Goal: Complete application form: Complete application form

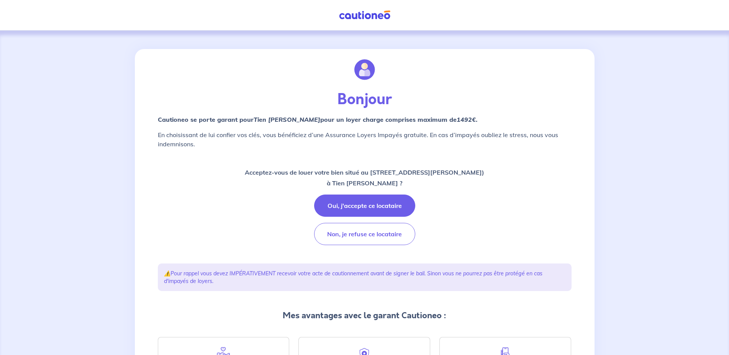
click at [381, 203] on button "Oui, j'accepte ce locataire" at bounding box center [364, 206] width 101 height 22
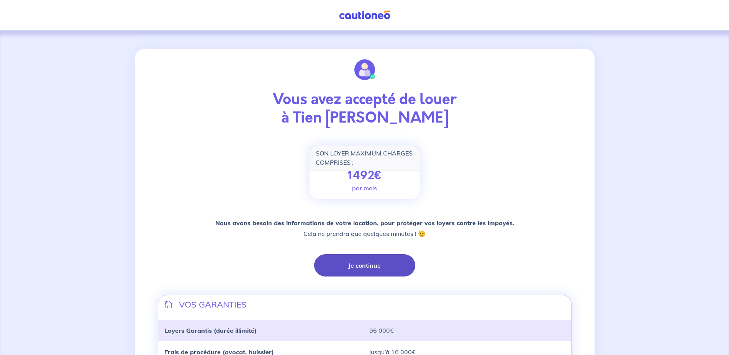
click at [366, 262] on button "Je continue" at bounding box center [364, 265] width 101 height 22
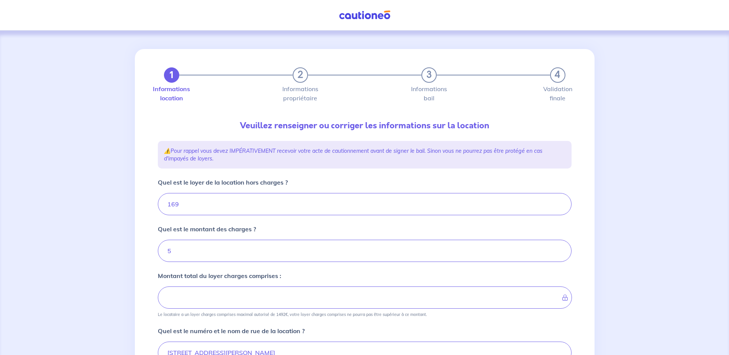
type input "174"
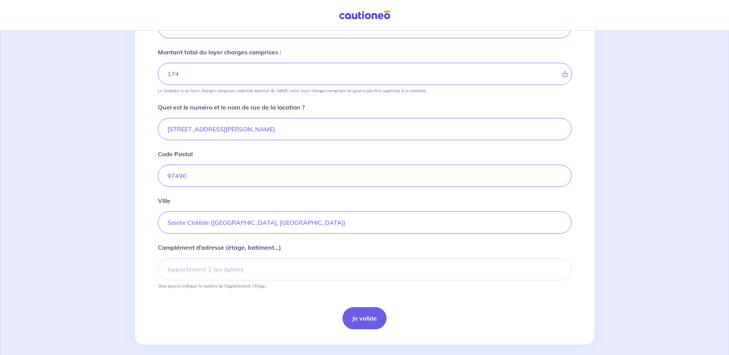
scroll to position [232, 0]
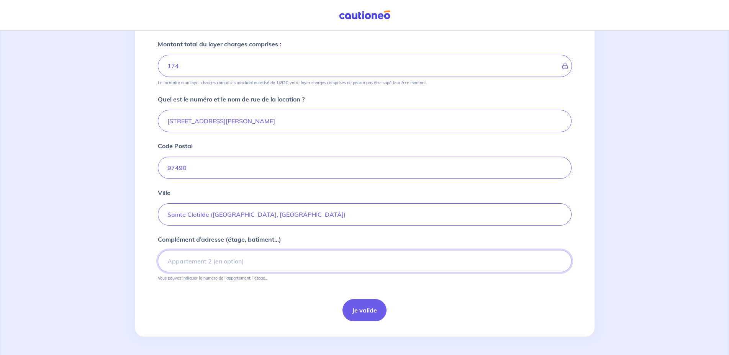
drag, startPoint x: 226, startPoint y: 266, endPoint x: 489, endPoint y: 256, distance: 262.7
click at [226, 266] on input "Complément d’adresse (étage, batiment...)" at bounding box center [365, 261] width 414 height 22
type input "cité conseil général"
click at [353, 308] on button "Je valide" at bounding box center [365, 310] width 44 height 22
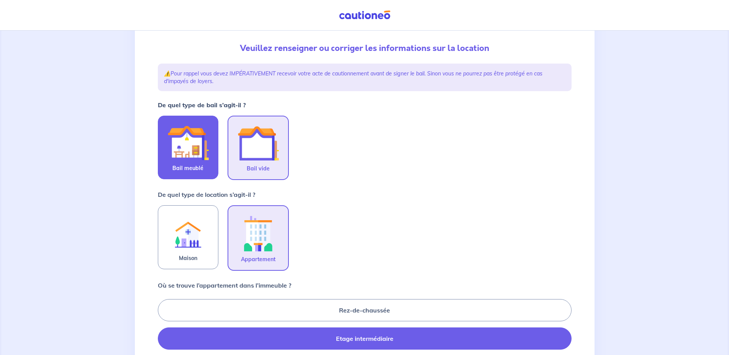
scroll to position [78, 0]
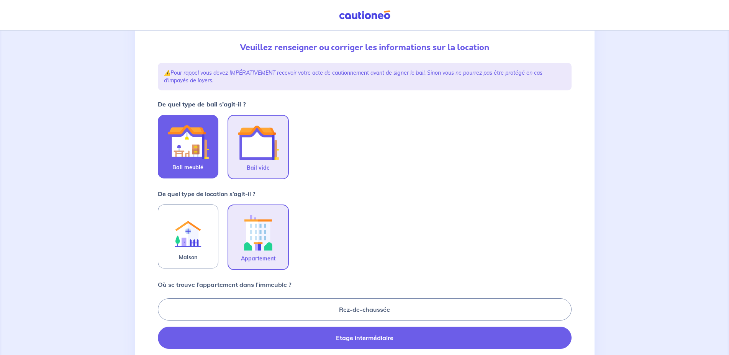
click at [180, 159] on img at bounding box center [187, 141] width 41 height 41
click at [0, 0] on input "Bail meublé" at bounding box center [0, 0] width 0 height 0
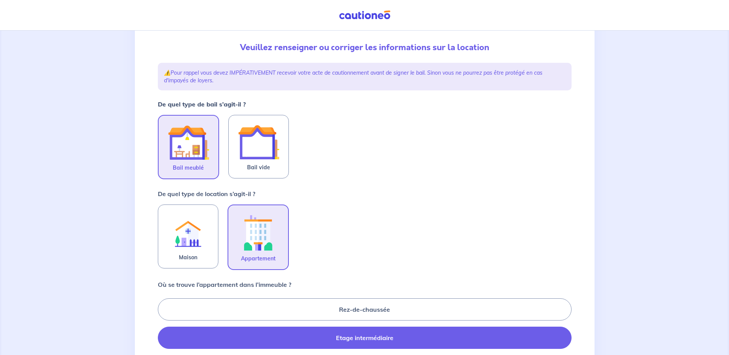
drag, startPoint x: 265, startPoint y: 256, endPoint x: 340, endPoint y: 246, distance: 75.4
click at [265, 256] on span "Appartement" at bounding box center [258, 258] width 34 height 9
click at [0, 0] on input "Appartement" at bounding box center [0, 0] width 0 height 0
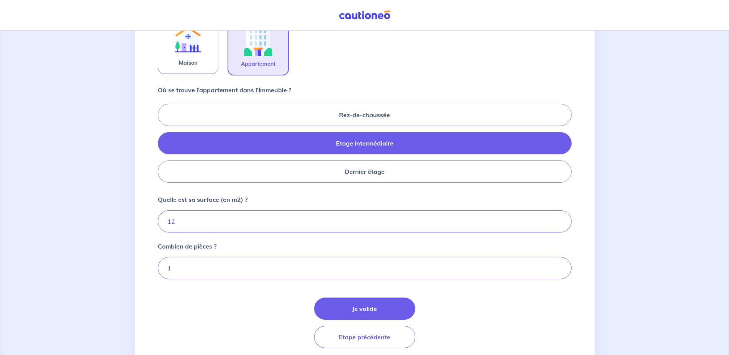
scroll to position [274, 0]
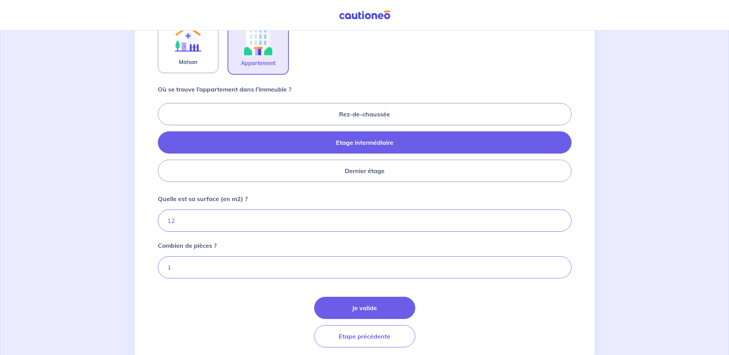
click at [359, 147] on label "Etage intermédiaire" at bounding box center [365, 142] width 414 height 22
click at [163, 145] on input "Etage intermédiaire" at bounding box center [160, 142] width 5 height 5
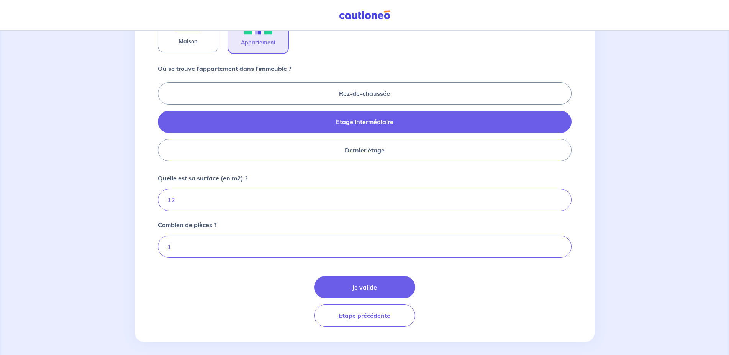
scroll to position [300, 0]
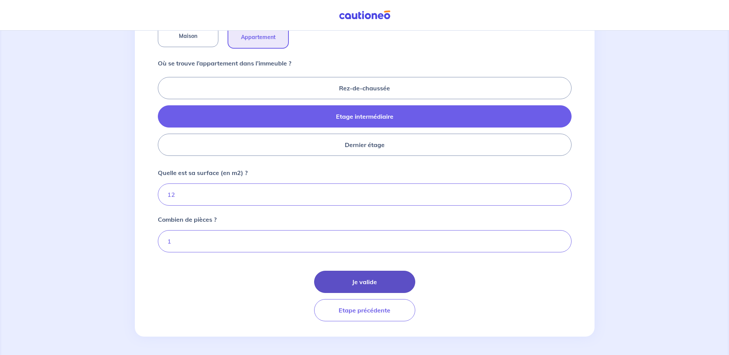
click at [372, 282] on button "Je valide" at bounding box center [364, 282] width 101 height 22
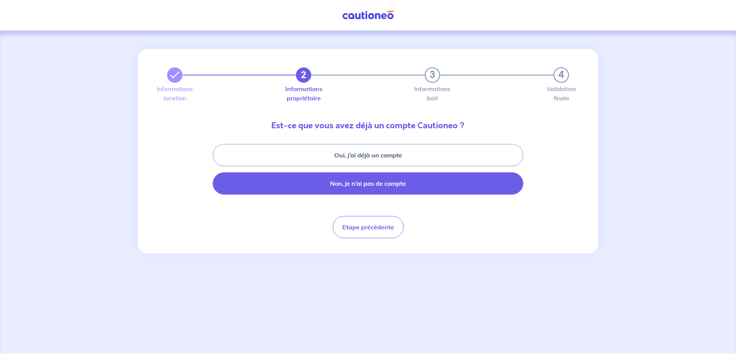
click at [366, 187] on button "Non, je n’ai pas de compte" at bounding box center [368, 183] width 310 height 22
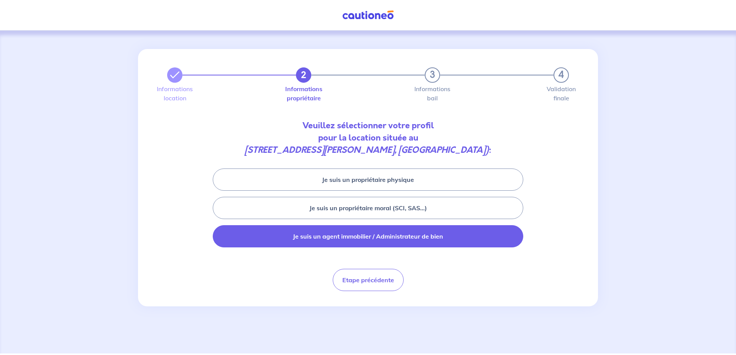
click at [386, 240] on button "Je suis un agent immobilier / Administrateur de bien" at bounding box center [368, 236] width 310 height 22
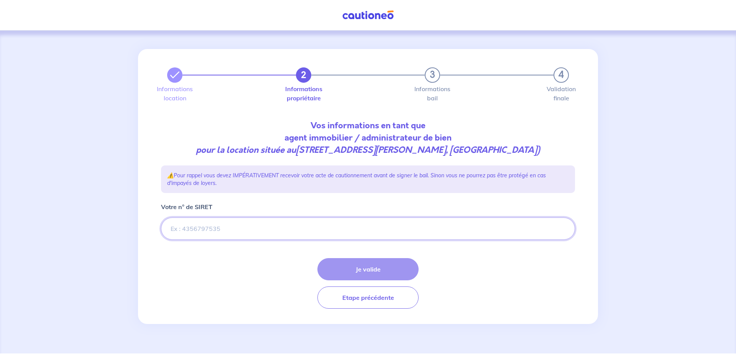
drag, startPoint x: 212, startPoint y: 240, endPoint x: 637, endPoint y: 94, distance: 449.8
click at [225, 233] on input "Votre n° de SIRET" at bounding box center [368, 229] width 414 height 22
drag, startPoint x: 208, startPoint y: 239, endPoint x: 279, endPoint y: 238, distance: 70.5
click at [208, 239] on input "Votre n° de SIRET" at bounding box center [368, 229] width 414 height 22
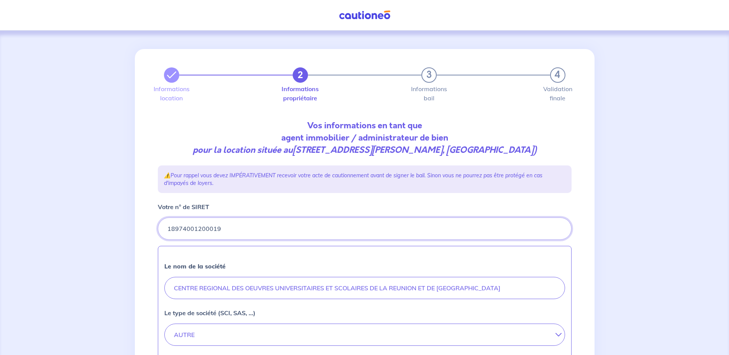
type input "18974001200019"
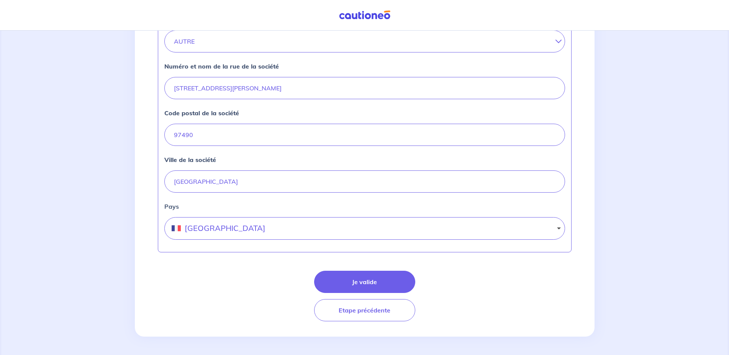
scroll to position [306, 0]
click at [371, 282] on button "Je valide" at bounding box center [364, 282] width 101 height 22
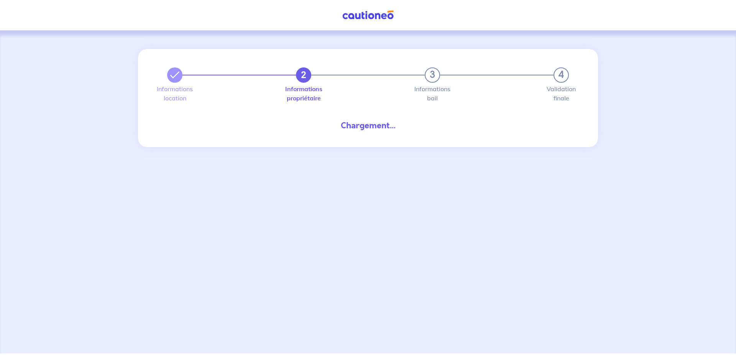
select select "FR"
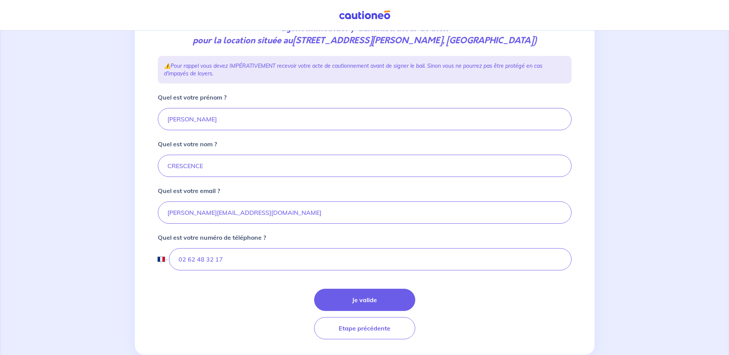
scroll to position [140, 0]
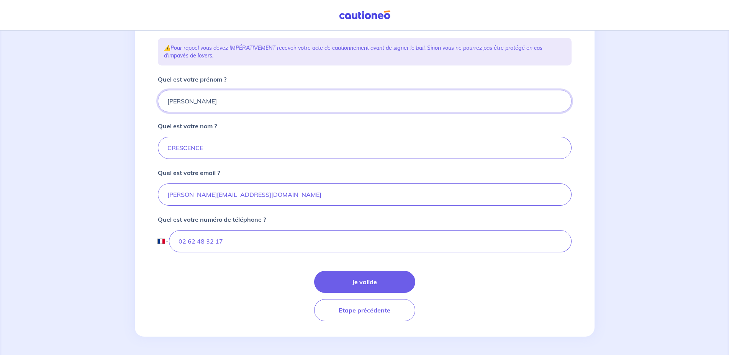
drag, startPoint x: 196, startPoint y: 100, endPoint x: 125, endPoint y: 97, distance: 70.6
click at [158, 97] on input "[PERSON_NAME]" at bounding box center [365, 101] width 414 height 22
type input "CROUS de la Réunion et de Mayotte"
drag, startPoint x: 232, startPoint y: 149, endPoint x: 138, endPoint y: 140, distance: 95.1
click at [158, 141] on input "CRESCENCE" at bounding box center [365, 148] width 414 height 22
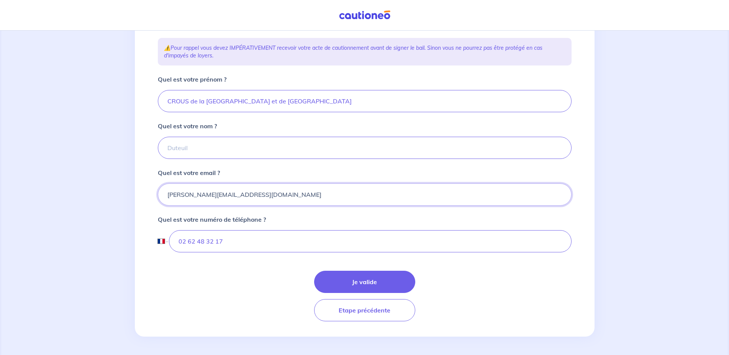
drag, startPoint x: 280, startPoint y: 195, endPoint x: 13, endPoint y: 179, distance: 267.2
click at [158, 187] on input "[PERSON_NAME][EMAIL_ADDRESS][PERSON_NAME][DOMAIN_NAME]" at bounding box center [365, 195] width 414 height 22
click at [320, 193] on input "[PERSON_NAME][EMAIL_ADDRESS][PERSON_NAME][DOMAIN_NAME]" at bounding box center [365, 195] width 414 height 22
drag, startPoint x: 209, startPoint y: 195, endPoint x: 137, endPoint y: 196, distance: 72.0
click at [158, 196] on input "[PERSON_NAME][EMAIL_ADDRESS][PERSON_NAME][DOMAIN_NAME]" at bounding box center [365, 195] width 414 height 22
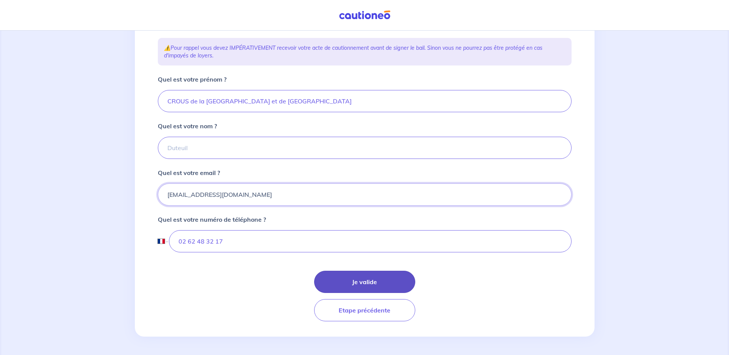
type input "[EMAIL_ADDRESS][DOMAIN_NAME]"
click at [370, 282] on button "Je valide" at bounding box center [364, 282] width 101 height 22
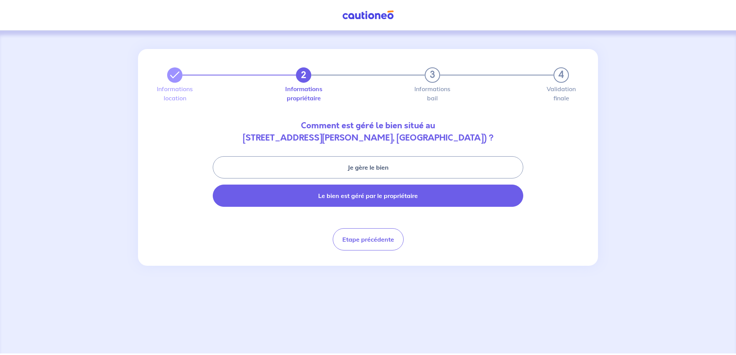
click at [405, 194] on button "Le bien est géré par le propriétaire" at bounding box center [368, 196] width 310 height 22
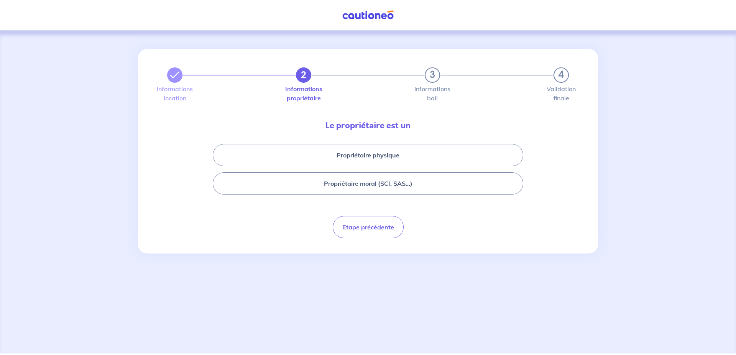
drag, startPoint x: 404, startPoint y: 189, endPoint x: 399, endPoint y: 199, distance: 10.5
click at [404, 189] on button "Propriétaire moral (SCI, SAS...)" at bounding box center [368, 183] width 310 height 22
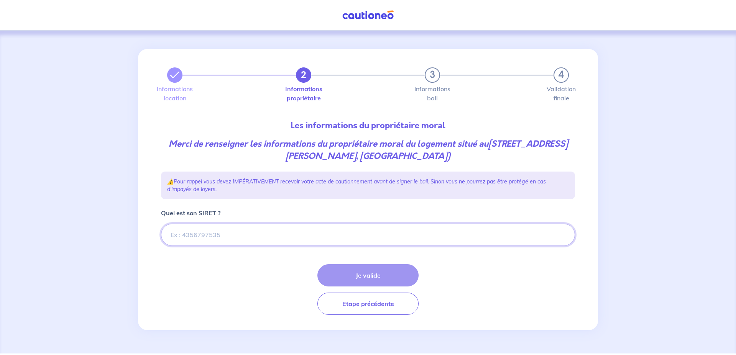
click at [239, 237] on input "Quel est son SIRET ?" at bounding box center [368, 235] width 414 height 22
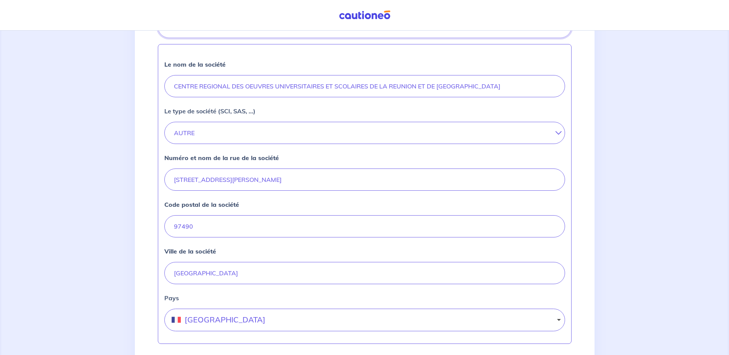
scroll to position [300, 0]
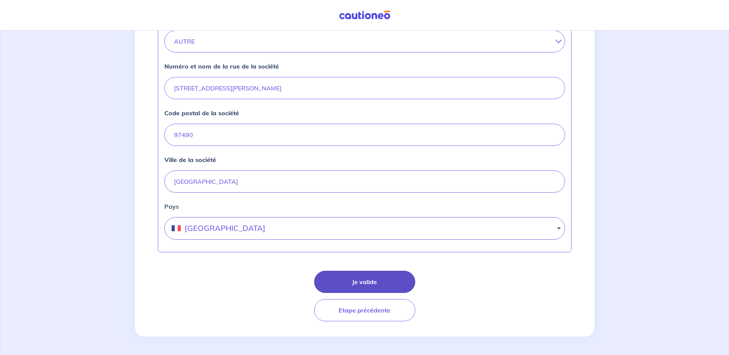
type input "18974001200019"
click at [369, 279] on button "Je valide" at bounding box center [364, 282] width 101 height 22
select select "FR"
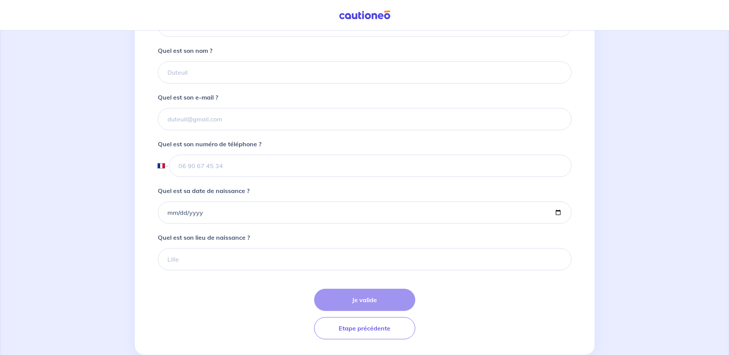
scroll to position [227, 0]
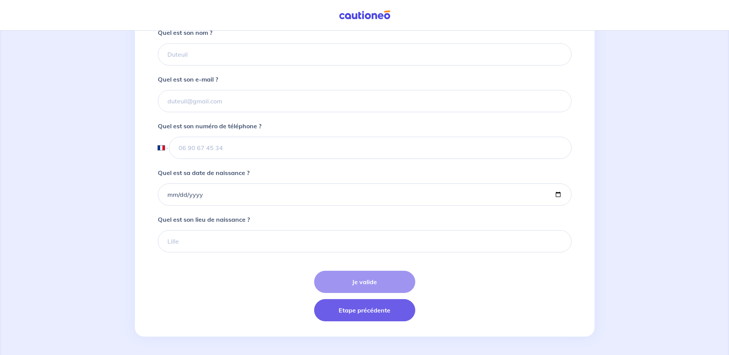
click at [369, 312] on button "Etape précédente" at bounding box center [364, 310] width 101 height 22
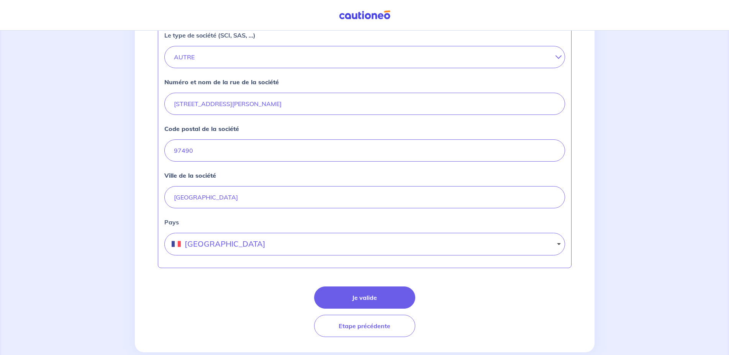
scroll to position [300, 0]
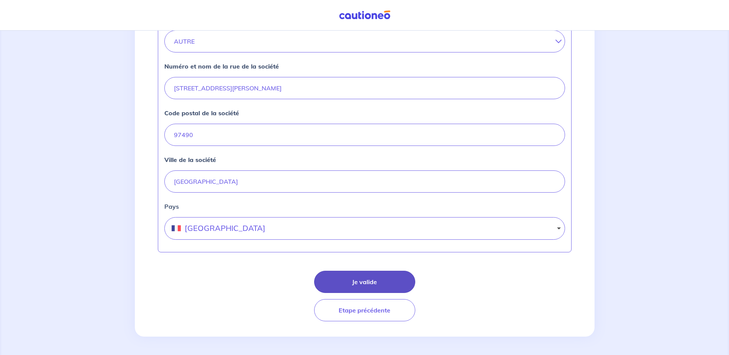
click at [369, 278] on button "Je valide" at bounding box center [364, 282] width 101 height 22
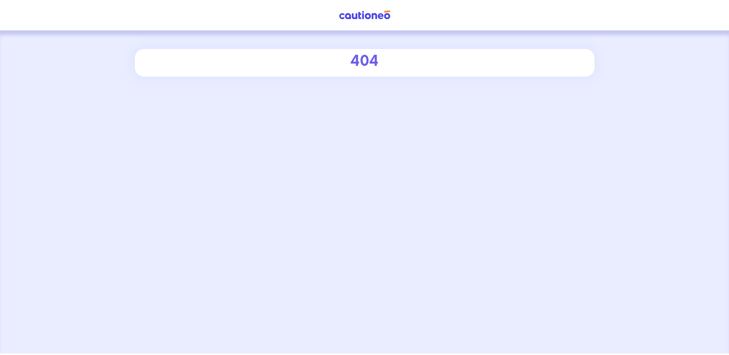
select select "FR"
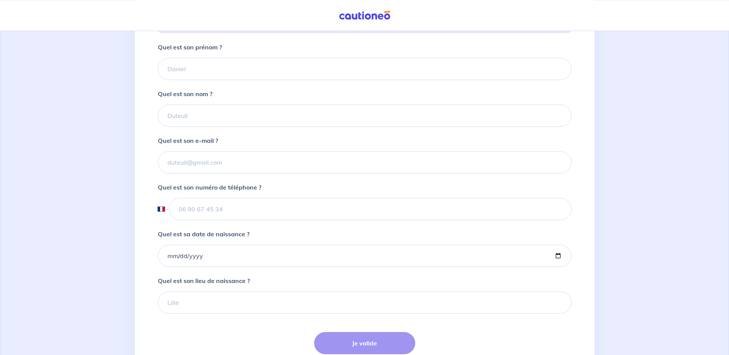
scroll to position [227, 0]
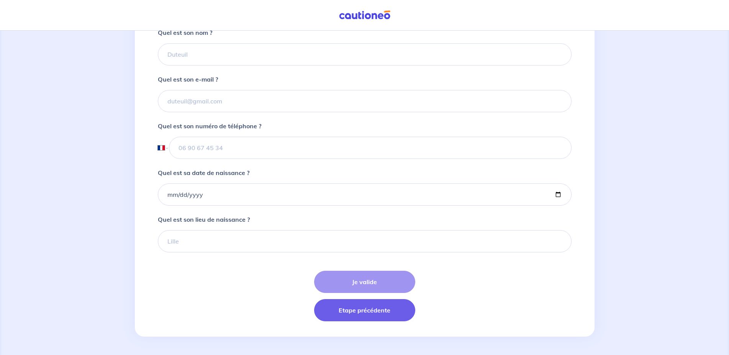
click at [390, 312] on button "Etape précédente" at bounding box center [364, 310] width 101 height 22
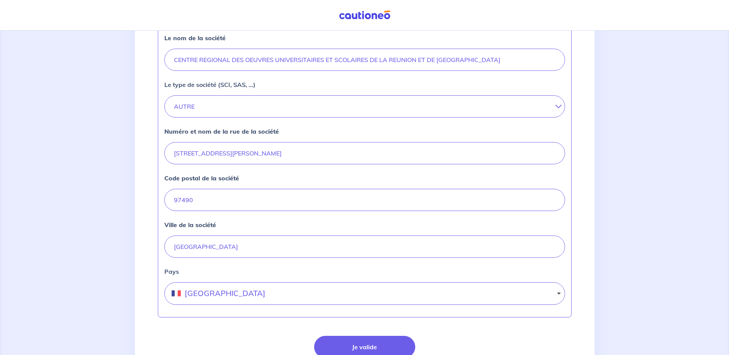
scroll to position [300, 0]
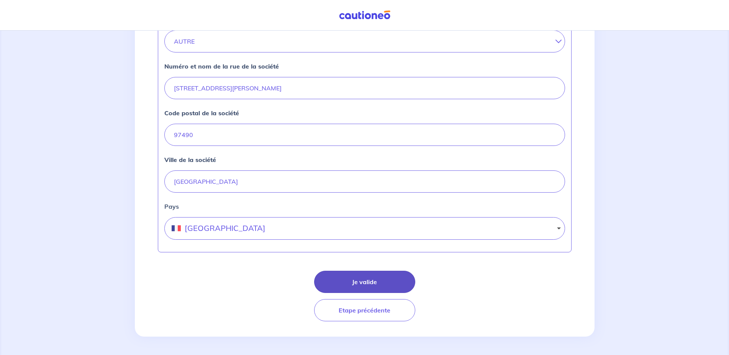
click at [359, 277] on button "Je valide" at bounding box center [364, 282] width 101 height 22
select select "FR"
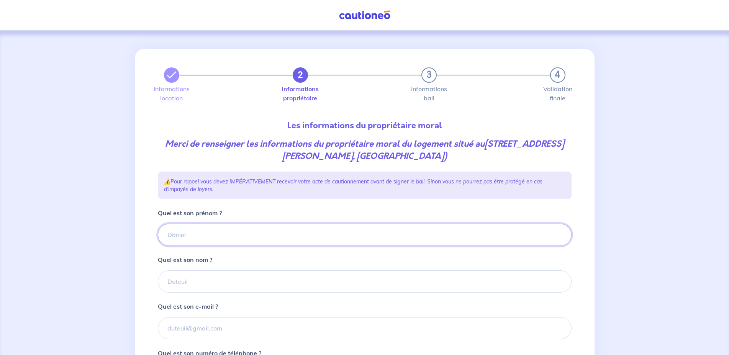
click at [208, 233] on input "Quel est son prénom ?" at bounding box center [365, 235] width 414 height 22
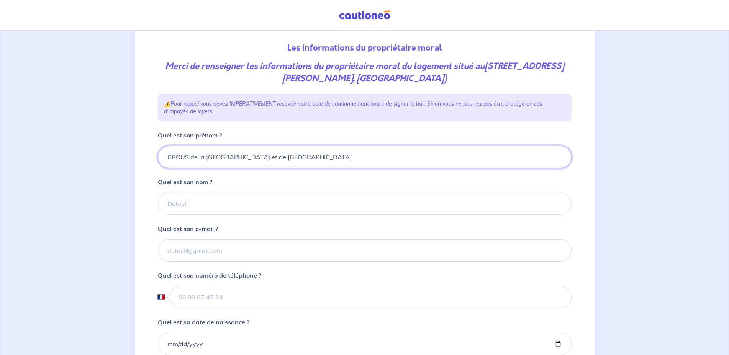
scroll to position [78, 0]
type input "CROUS de la Réunion et de Mayotte"
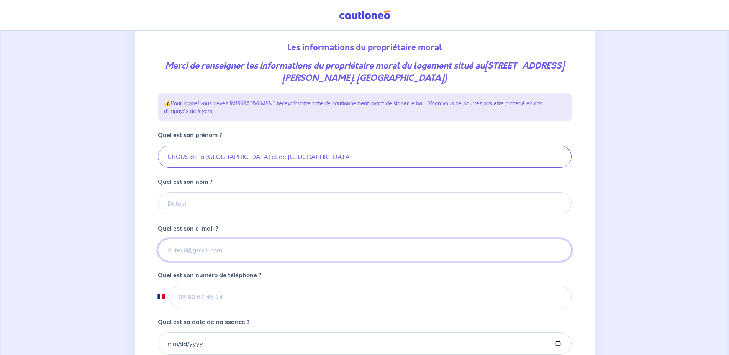
click at [210, 252] on input "Quel est son e-mail ?" at bounding box center [365, 250] width 414 height 22
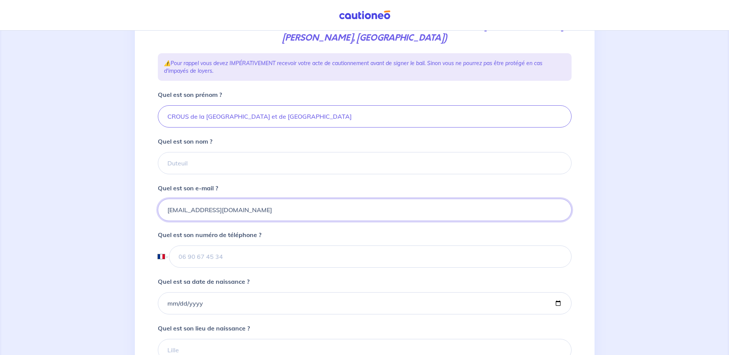
scroll to position [156, 0]
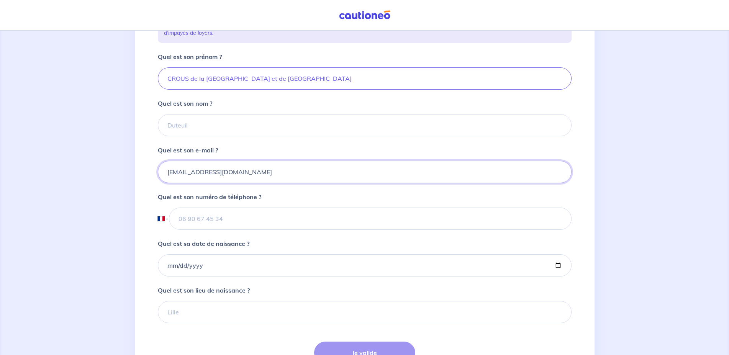
type input "[EMAIL_ADDRESS][DOMAIN_NAME]"
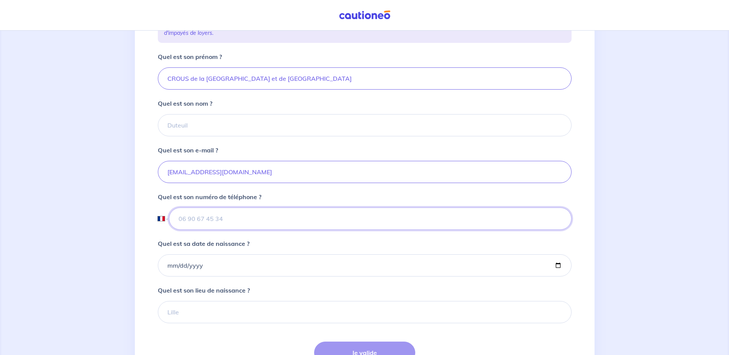
click at [225, 220] on input "tel" at bounding box center [370, 219] width 402 height 22
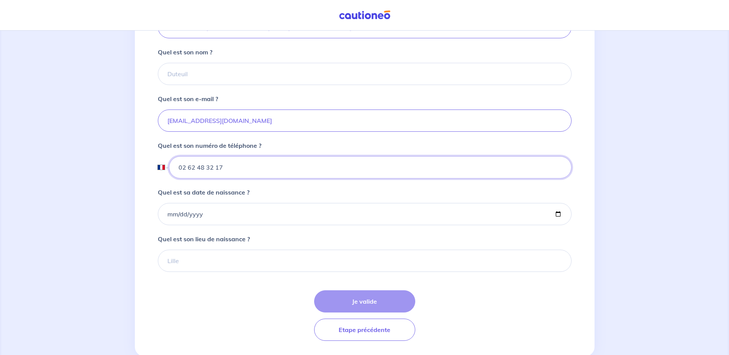
scroll to position [227, 0]
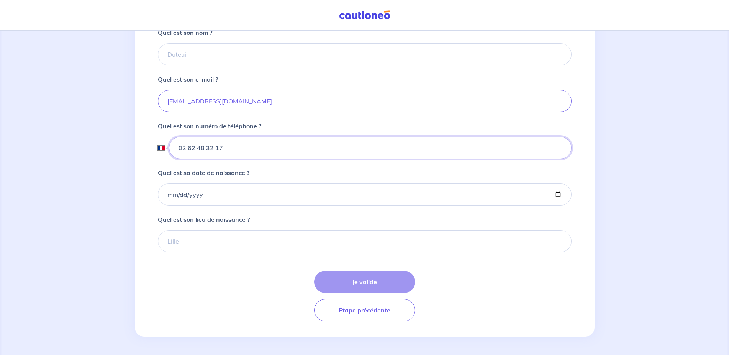
type input "02 62 48 32 17"
click at [374, 283] on div "Je valide Etape précédente" at bounding box center [365, 296] width 414 height 51
click at [377, 282] on div "Je valide Etape précédente" at bounding box center [365, 296] width 414 height 51
click at [352, 306] on button "Etape précédente" at bounding box center [364, 310] width 101 height 22
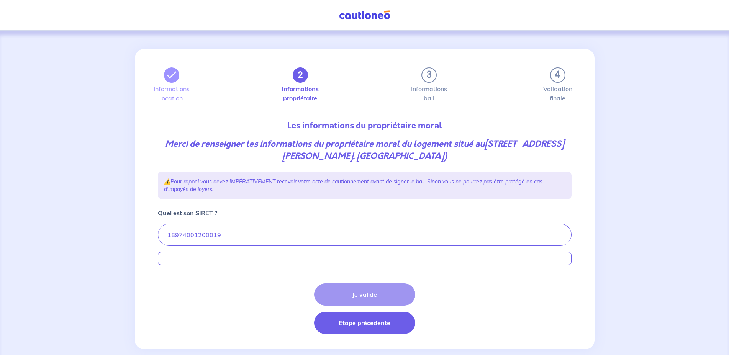
click at [360, 324] on button "Etape précédente" at bounding box center [364, 323] width 101 height 22
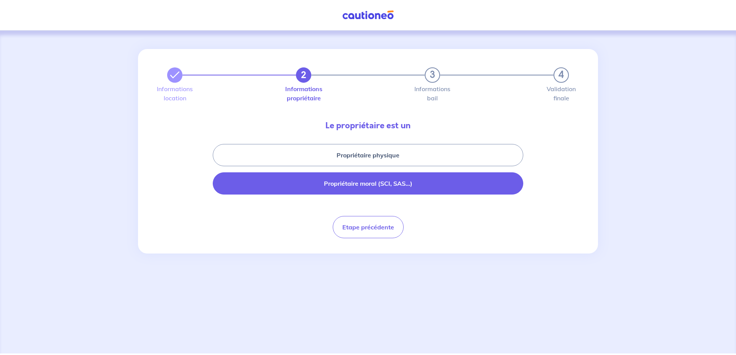
click at [368, 181] on button "Propriétaire moral (SCI, SAS...)" at bounding box center [368, 183] width 310 height 22
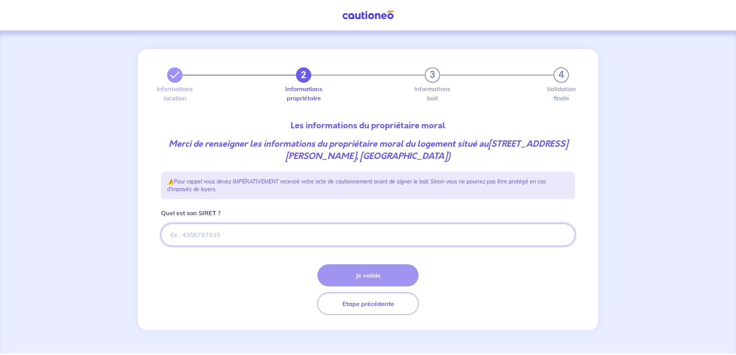
click at [249, 235] on input "Quel est son SIRET ?" at bounding box center [368, 235] width 414 height 22
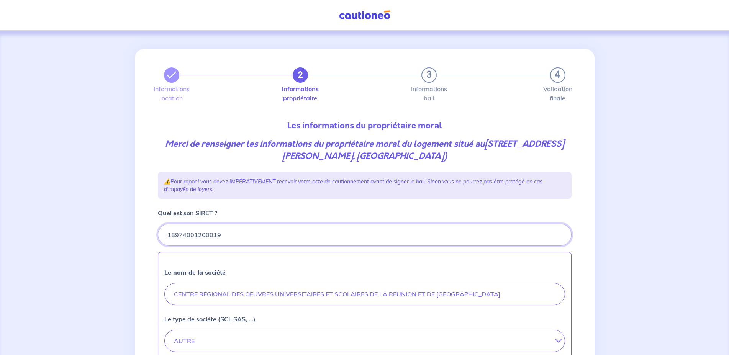
type input "18974001200019"
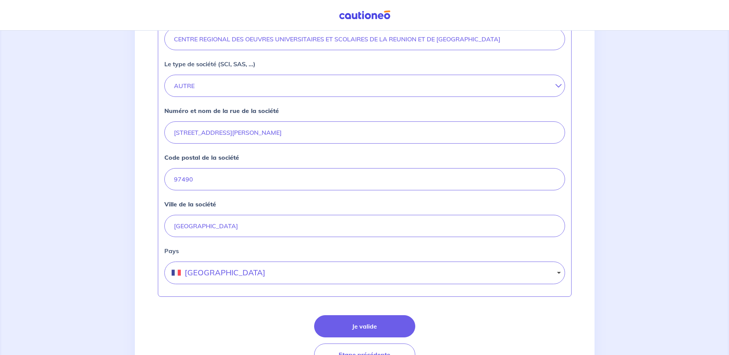
scroll to position [274, 0]
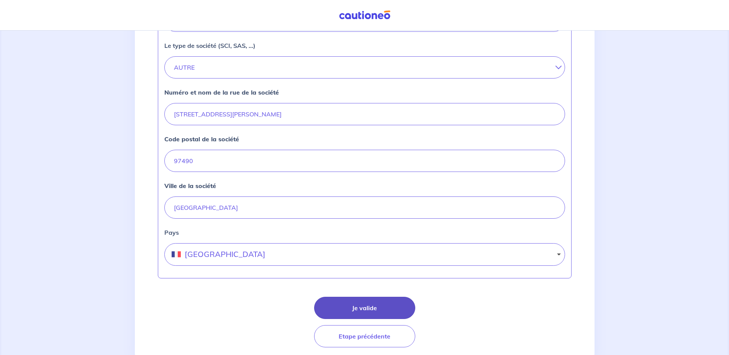
click at [379, 307] on button "Je valide" at bounding box center [364, 308] width 101 height 22
select select "FR"
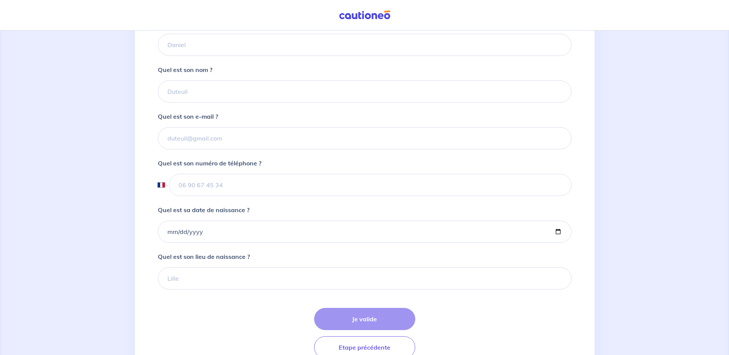
scroll to position [227, 0]
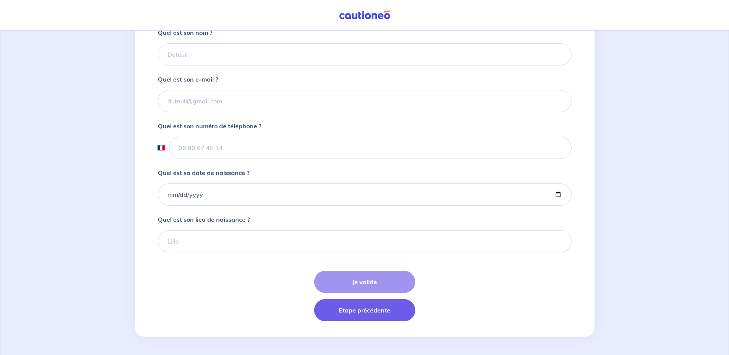
click at [368, 314] on button "Etape précédente" at bounding box center [364, 310] width 101 height 22
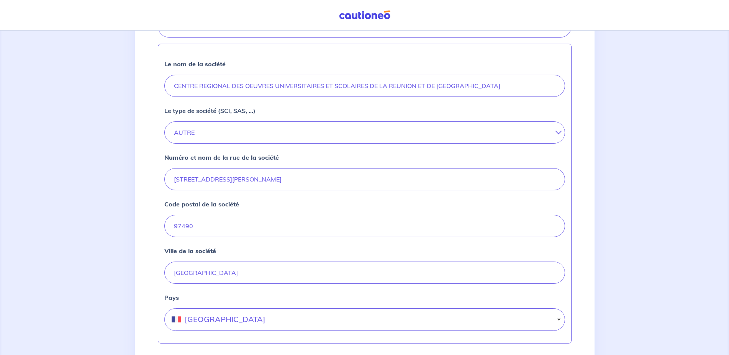
scroll to position [274, 0]
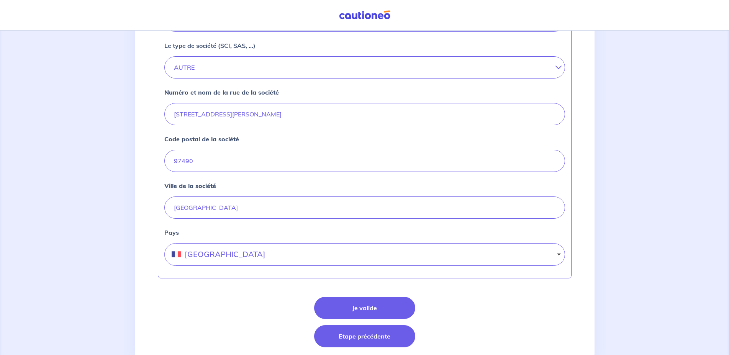
click at [351, 336] on button "Etape précédente" at bounding box center [364, 336] width 101 height 22
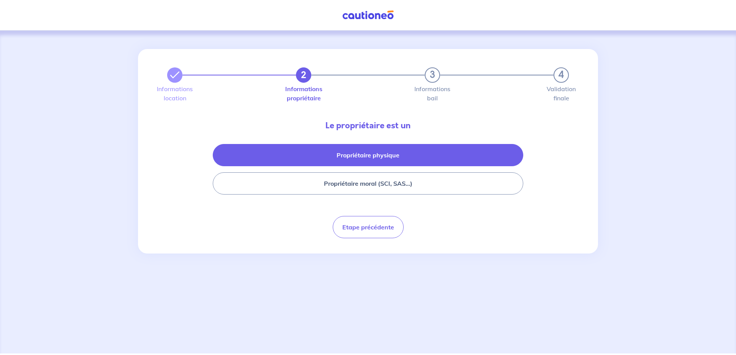
click at [414, 155] on button "Propriétaire physique" at bounding box center [368, 155] width 310 height 22
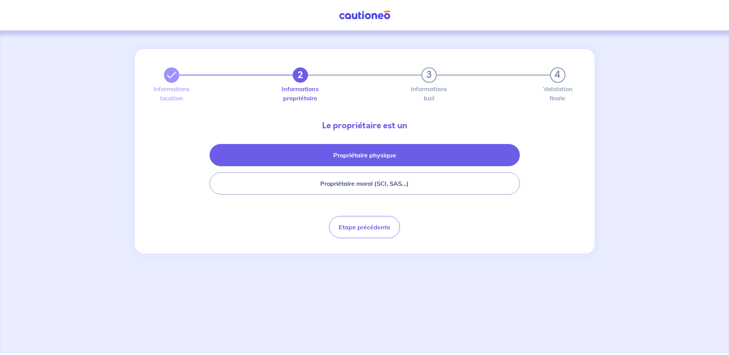
select select "FR"
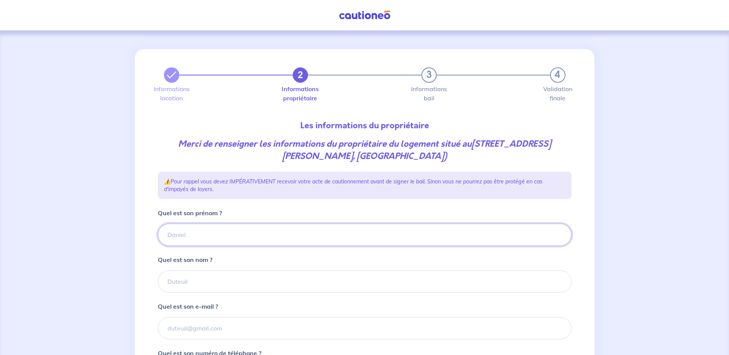
click at [209, 233] on input "Quel est son prénom ?" at bounding box center [365, 235] width 414 height 22
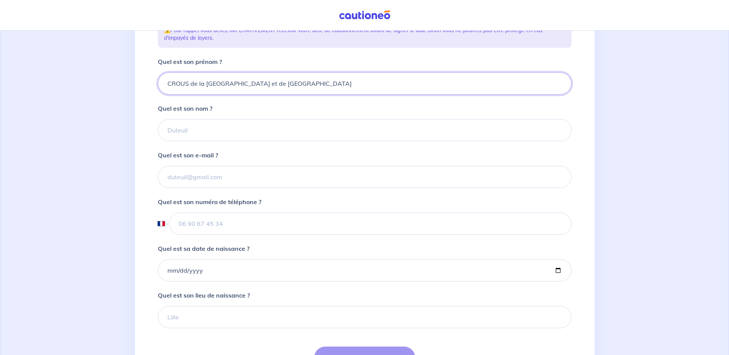
scroll to position [156, 0]
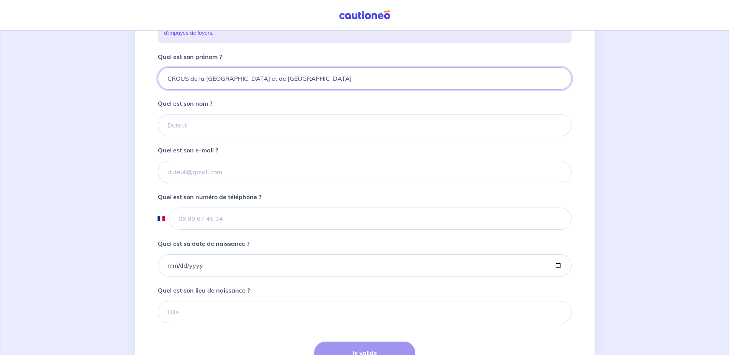
type input "CROUS de la Réunion et de Mayotte"
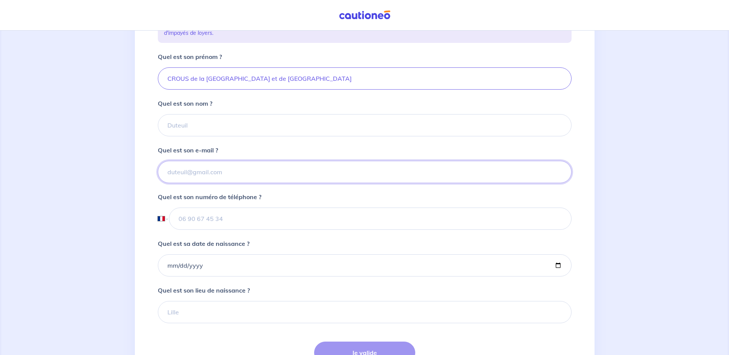
click at [214, 178] on input "Quel est son e-mail ?" at bounding box center [365, 172] width 414 height 22
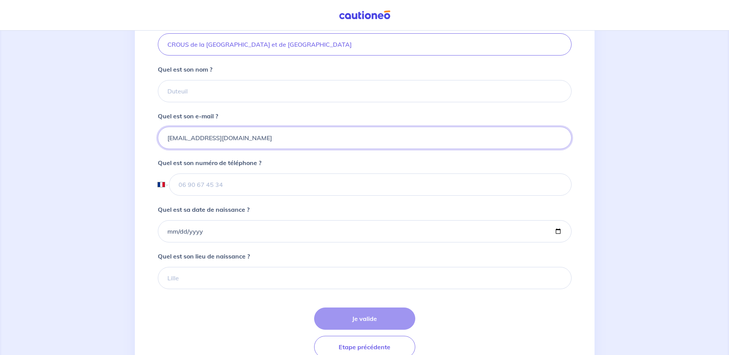
scroll to position [227, 0]
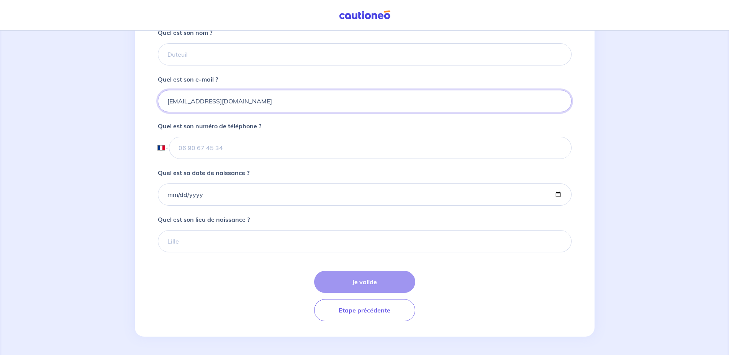
type input "[EMAIL_ADDRESS][DOMAIN_NAME]"
click at [363, 281] on div "Je valide Etape précédente" at bounding box center [365, 296] width 414 height 51
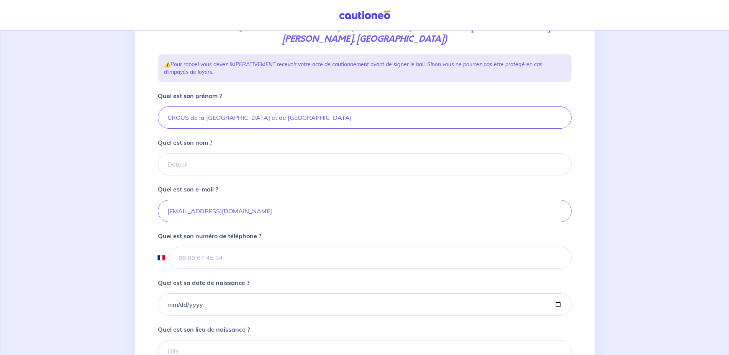
scroll to position [0, 0]
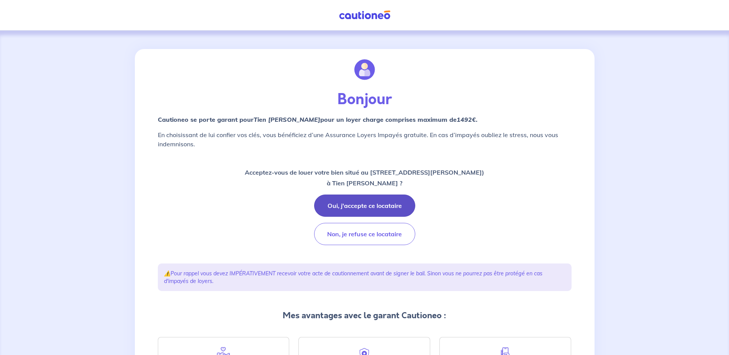
click at [368, 207] on button "Oui, j'accepte ce locataire" at bounding box center [364, 206] width 101 height 22
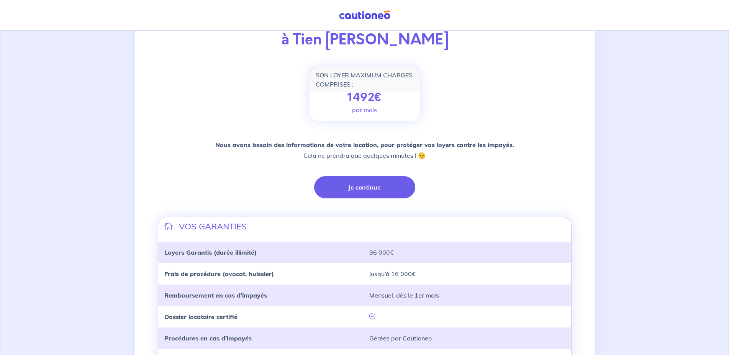
scroll to position [155, 0]
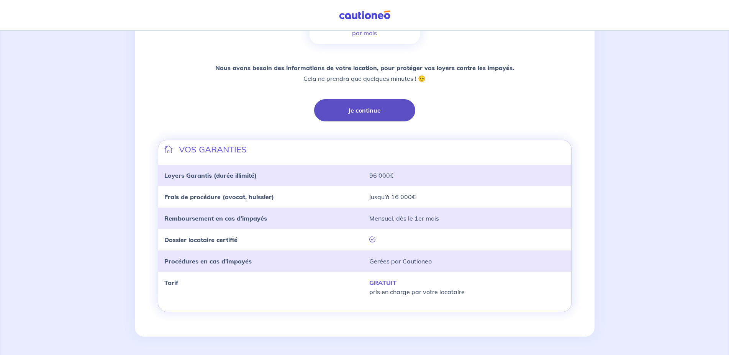
click at [375, 111] on button "Je continue" at bounding box center [364, 110] width 101 height 22
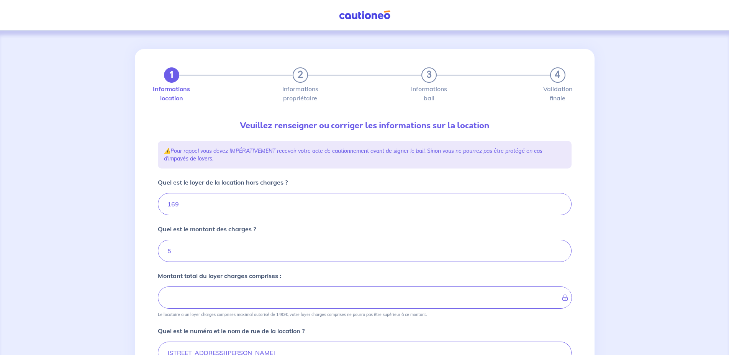
type input "174"
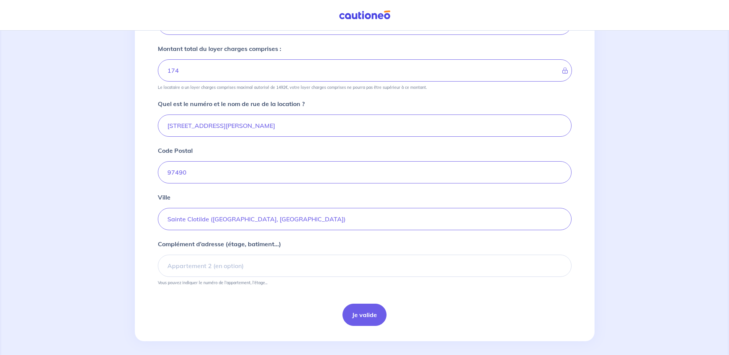
scroll to position [232, 0]
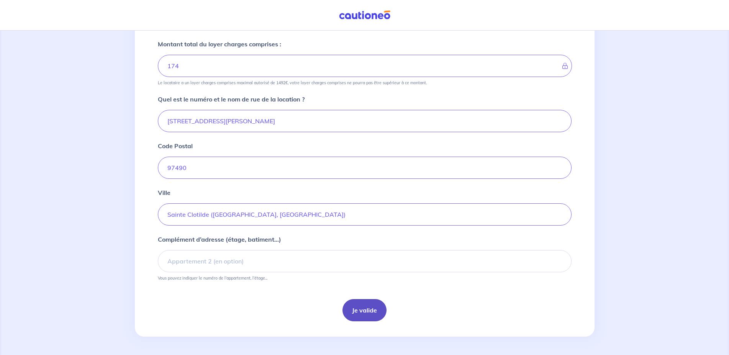
click at [363, 313] on button "Je valide" at bounding box center [365, 310] width 44 height 22
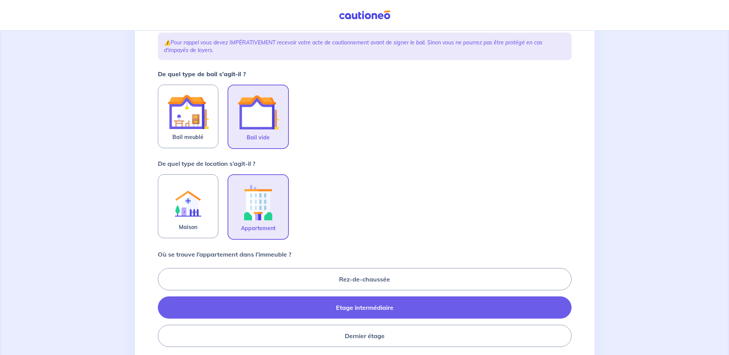
scroll to position [117, 0]
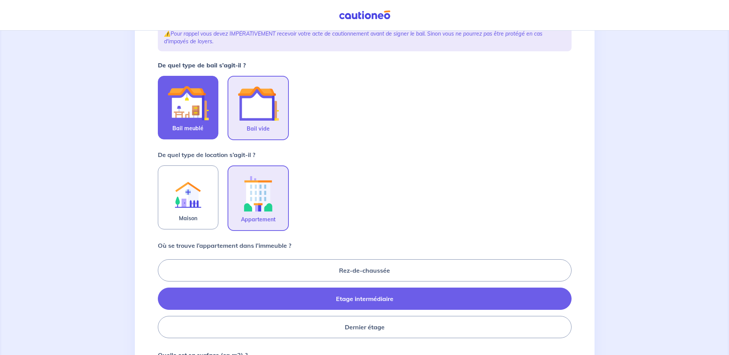
click at [176, 109] on img at bounding box center [187, 102] width 41 height 41
click at [0, 0] on input "Bail meublé" at bounding box center [0, 0] width 0 height 0
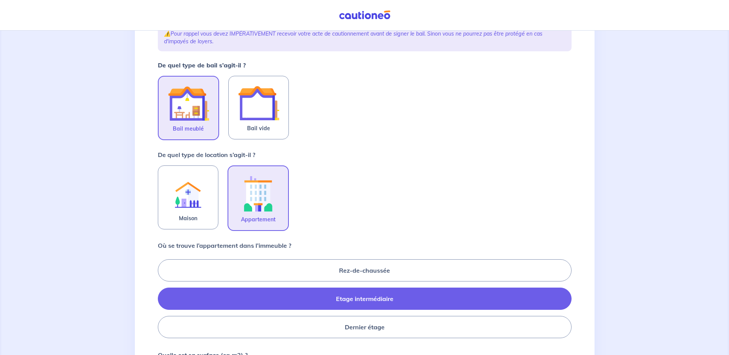
click at [271, 190] on img at bounding box center [258, 193] width 41 height 43
click at [0, 0] on input "Appartement" at bounding box center [0, 0] width 0 height 0
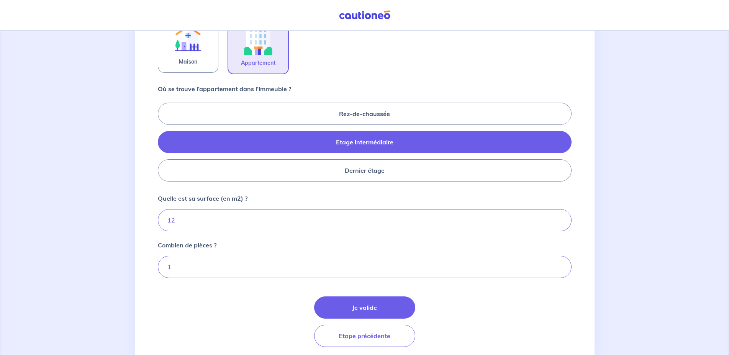
scroll to position [261, 0]
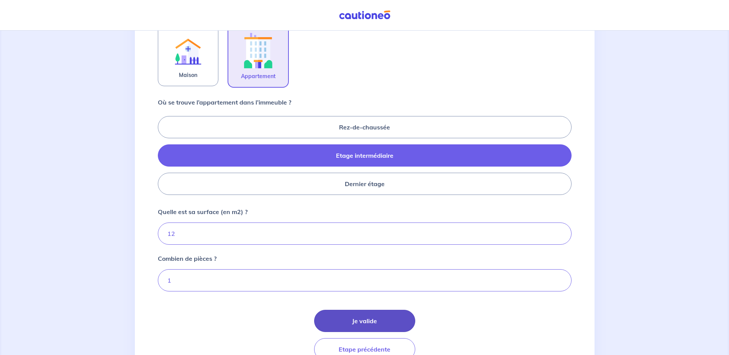
click at [367, 320] on button "Je valide" at bounding box center [364, 321] width 101 height 22
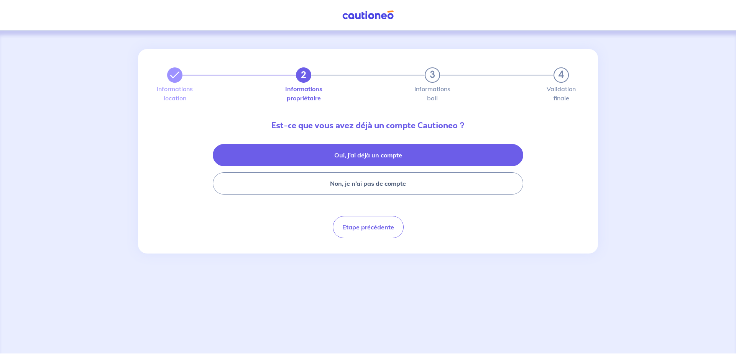
click at [358, 157] on button "Oui, j’ai déjà un compte" at bounding box center [368, 155] width 310 height 22
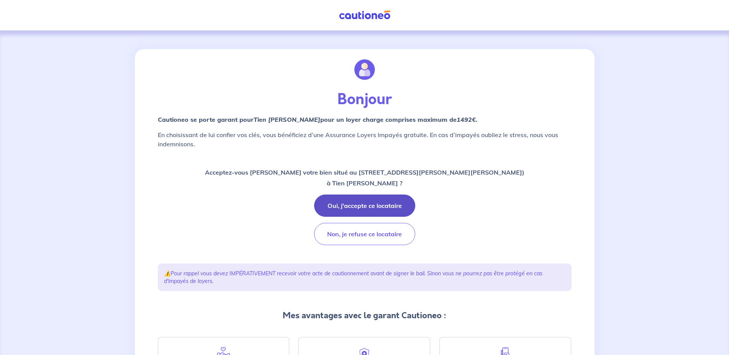
click at [365, 204] on button "Oui, j'accepte ce locataire" at bounding box center [364, 206] width 101 height 22
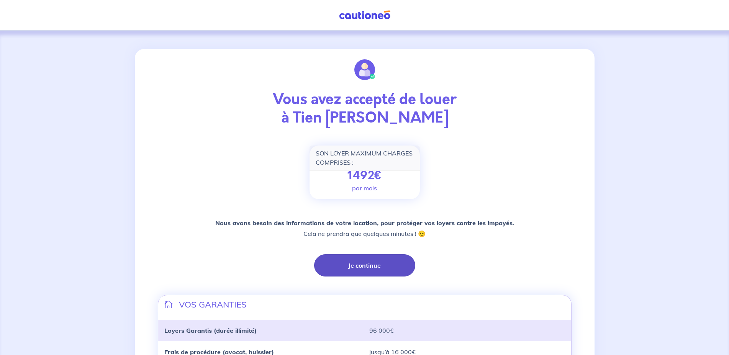
click at [372, 261] on button "Je continue" at bounding box center [364, 265] width 101 height 22
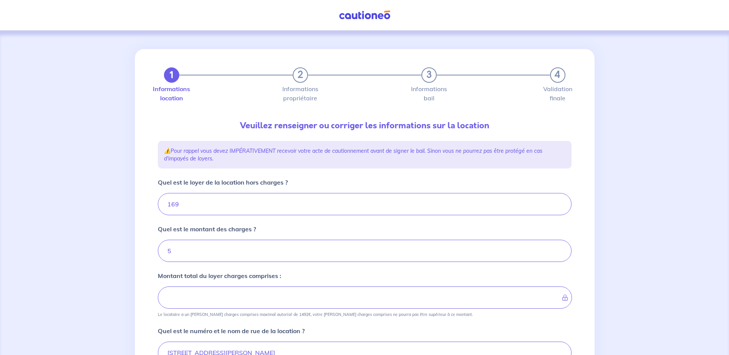
type input "174"
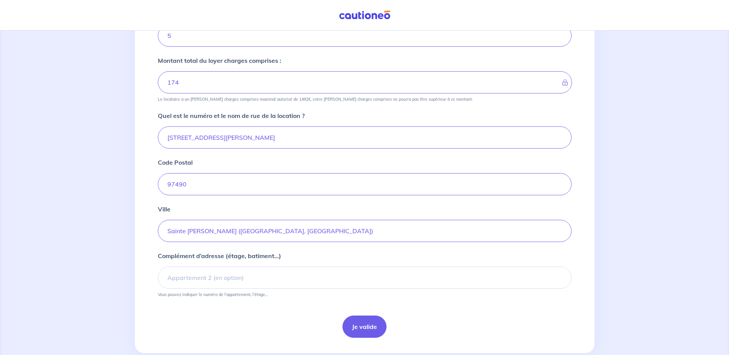
scroll to position [232, 0]
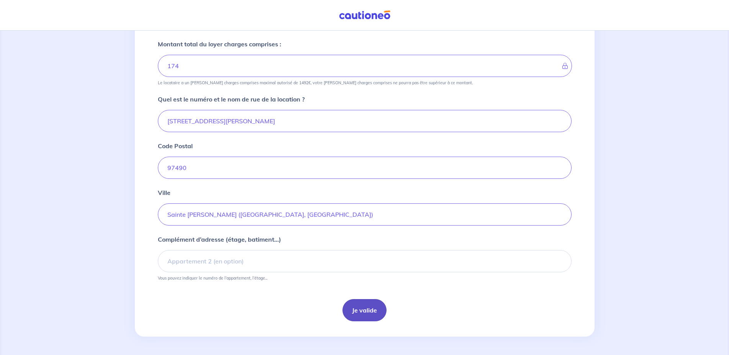
click at [370, 310] on button "Je valide" at bounding box center [365, 310] width 44 height 22
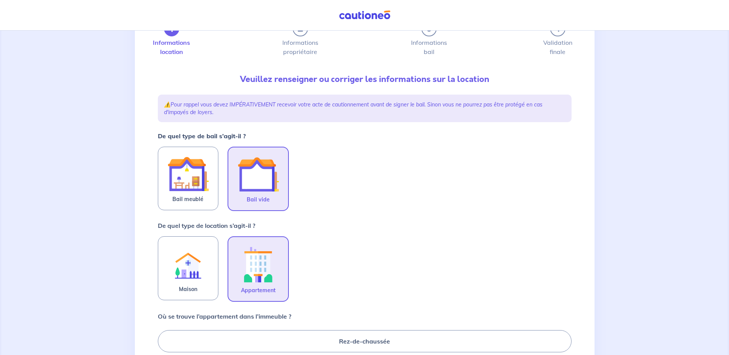
scroll to position [156, 0]
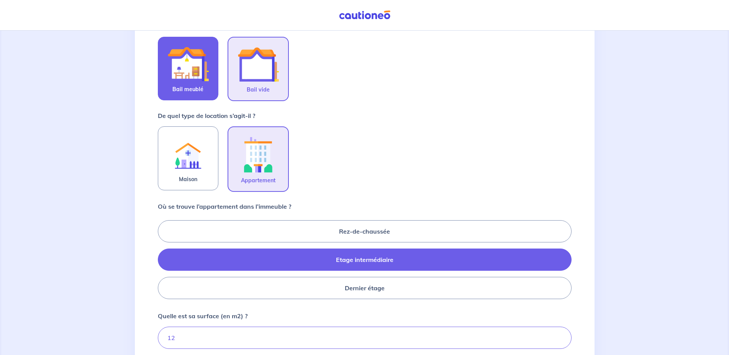
click at [175, 69] on img at bounding box center [187, 63] width 41 height 41
click at [0, 0] on input "Bail meublé" at bounding box center [0, 0] width 0 height 0
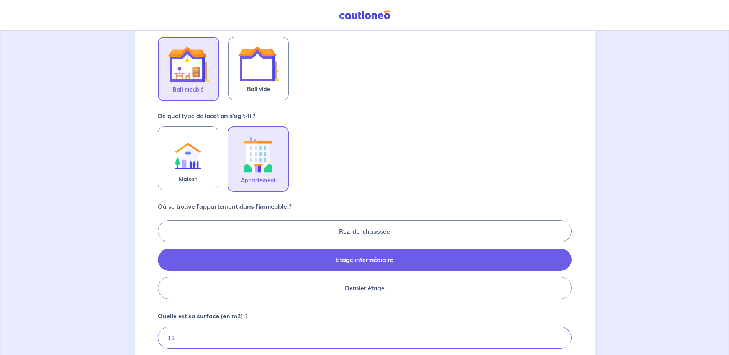
click at [253, 172] on img at bounding box center [258, 154] width 41 height 43
click at [0, 0] on input "Appartement" at bounding box center [0, 0] width 0 height 0
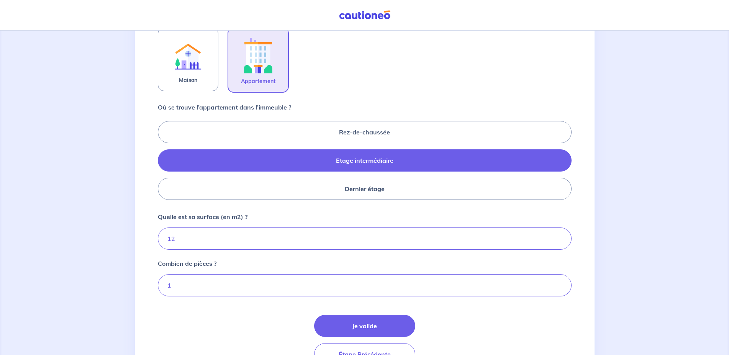
scroll to position [274, 0]
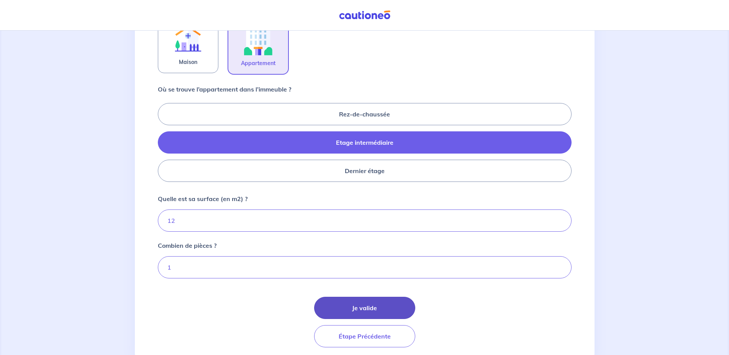
click at [355, 307] on button "Je valide" at bounding box center [364, 308] width 101 height 22
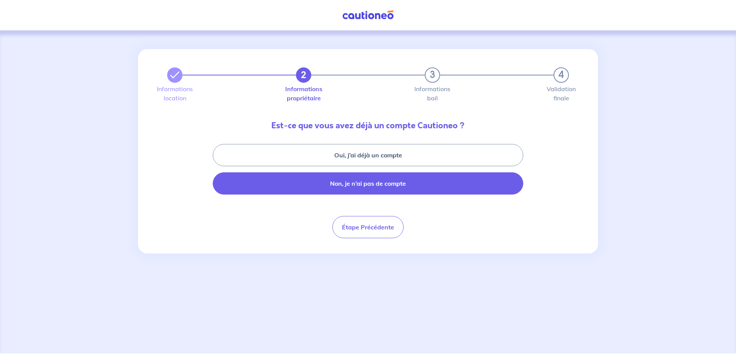
click at [373, 180] on button "Non, je n’ai pas de compte" at bounding box center [368, 183] width 310 height 22
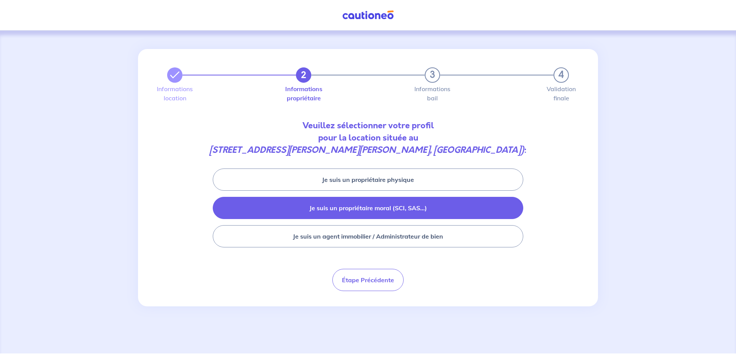
click at [405, 210] on button "Je suis un propriétaire moral (SCI, SAS...)" at bounding box center [368, 208] width 310 height 22
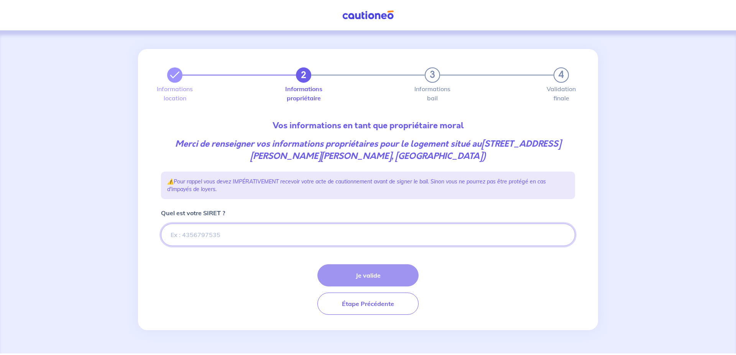
drag, startPoint x: 197, startPoint y: 234, endPoint x: 317, endPoint y: 211, distance: 122.1
click at [197, 233] on input "Quel est votre SIRET ?" at bounding box center [368, 235] width 414 height 22
click at [225, 232] on input "Quel est votre SIRET ?" at bounding box center [368, 235] width 414 height 22
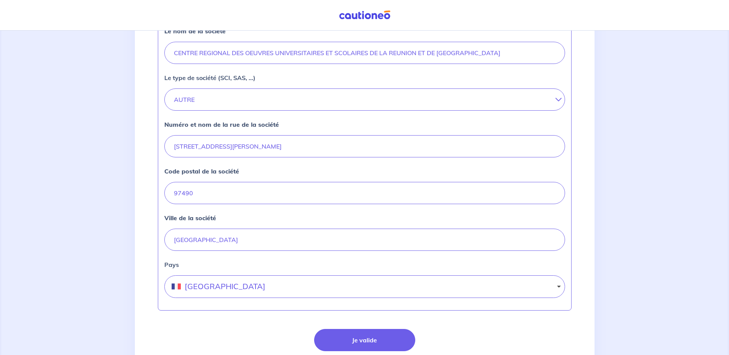
scroll to position [182, 0]
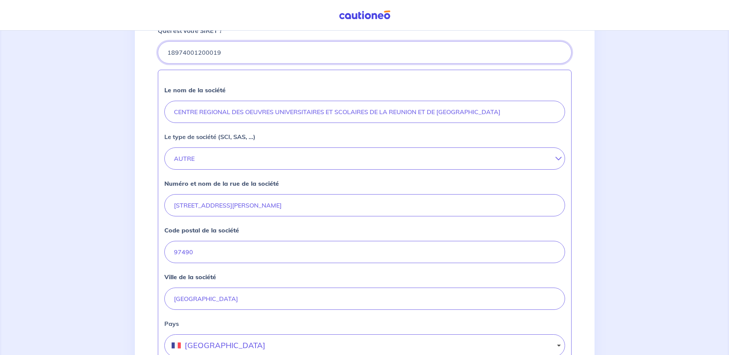
type input "18974001200019"
click at [555, 162] on button "AUTRE" at bounding box center [364, 159] width 401 height 22
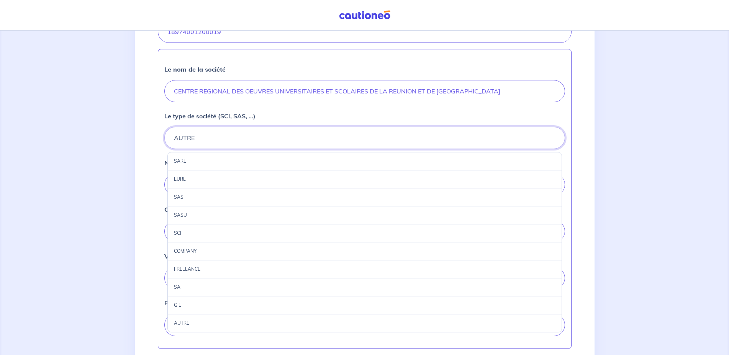
scroll to position [221, 0]
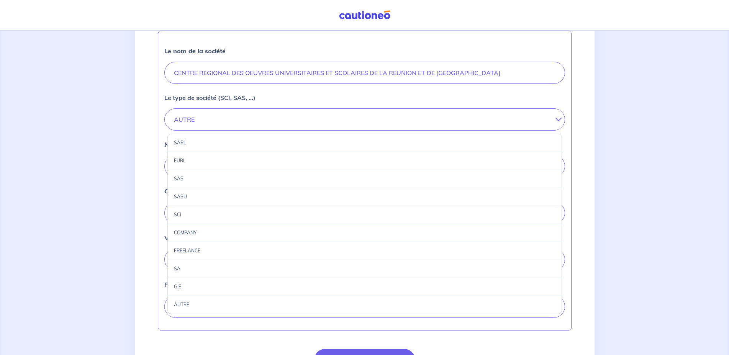
click at [190, 307] on div "AUTRE" at bounding box center [364, 305] width 395 height 18
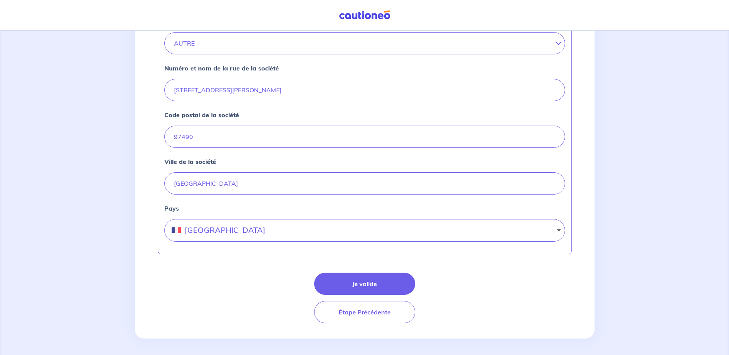
scroll to position [300, 0]
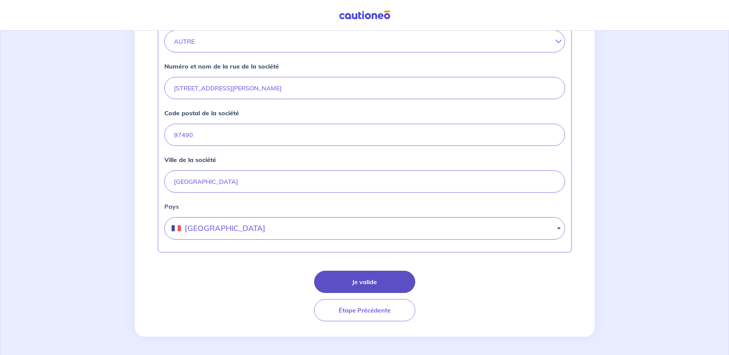
click at [363, 280] on button "Je valide" at bounding box center [364, 282] width 101 height 22
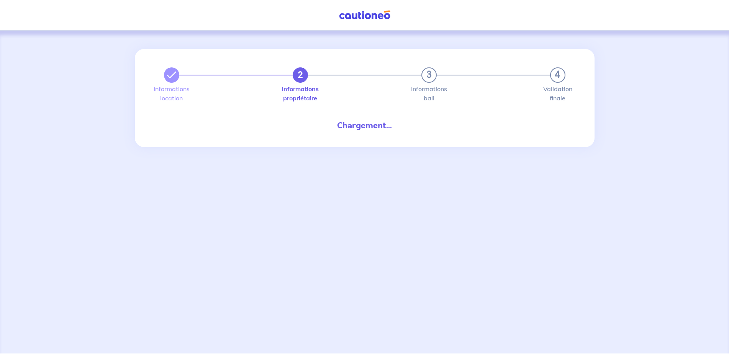
select select "FR"
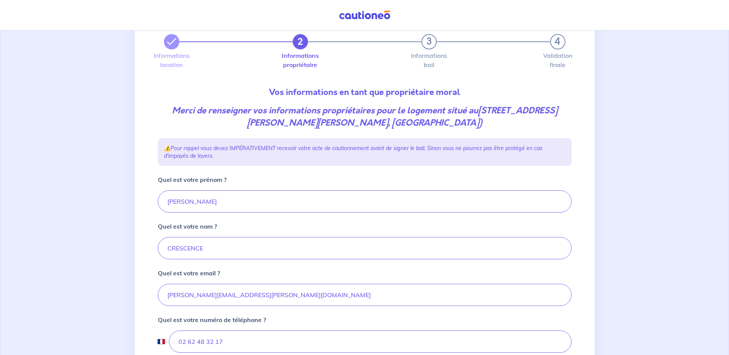
scroll to position [39, 0]
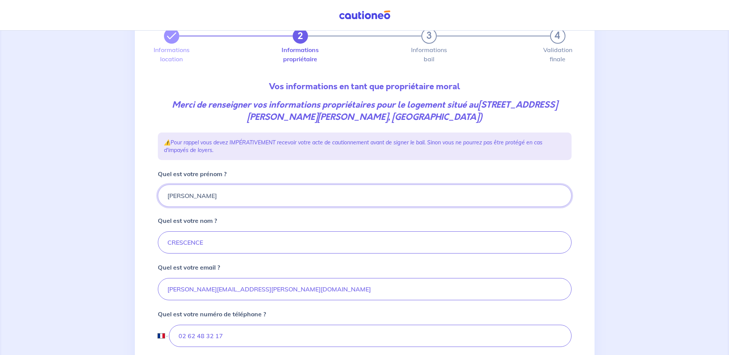
drag, startPoint x: 185, startPoint y: 195, endPoint x: 0, endPoint y: 189, distance: 184.8
click at [158, 189] on input "[PERSON_NAME]" at bounding box center [365, 196] width 414 height 22
drag, startPoint x: 139, startPoint y: 238, endPoint x: 10, endPoint y: 238, distance: 129.5
click at [158, 238] on input "CRESCENCE" at bounding box center [365, 242] width 414 height 22
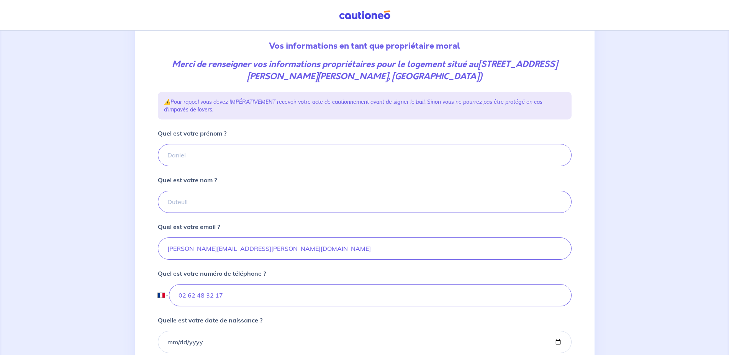
scroll to position [117, 0]
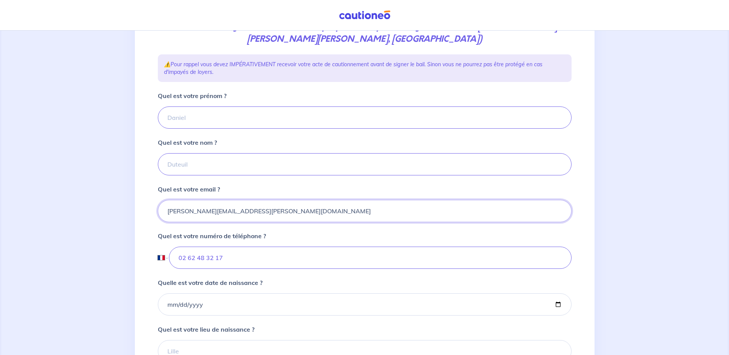
drag, startPoint x: 209, startPoint y: 212, endPoint x: 119, endPoint y: 211, distance: 89.7
click at [158, 211] on input "[PERSON_NAME][EMAIL_ADDRESS][PERSON_NAME][DOMAIN_NAME]" at bounding box center [365, 211] width 414 height 22
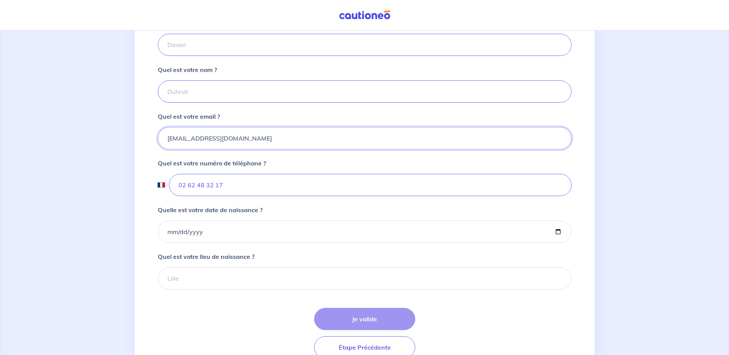
scroll to position [195, 0]
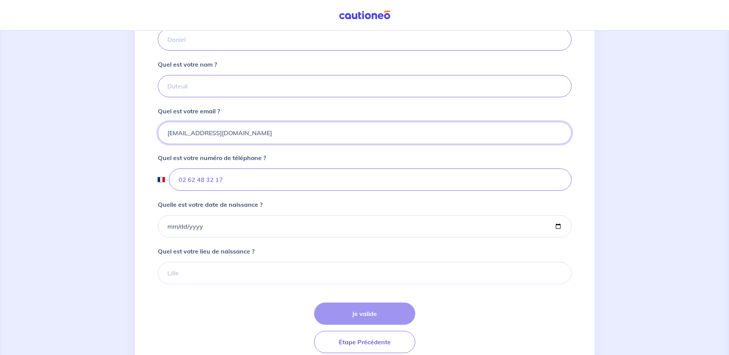
type input "[EMAIL_ADDRESS][DOMAIN_NAME]"
click at [377, 313] on div "Je valide Étape Précédente" at bounding box center [365, 328] width 414 height 51
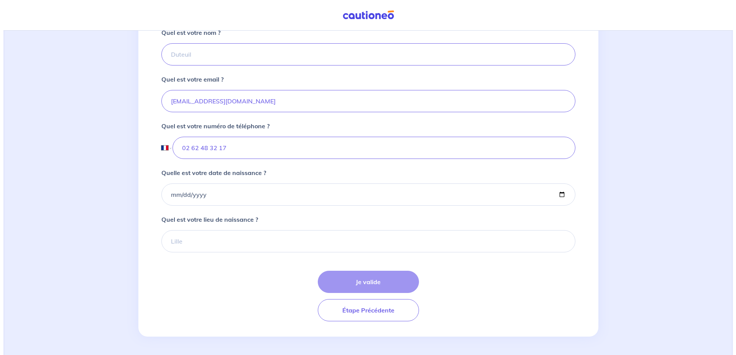
scroll to position [0, 0]
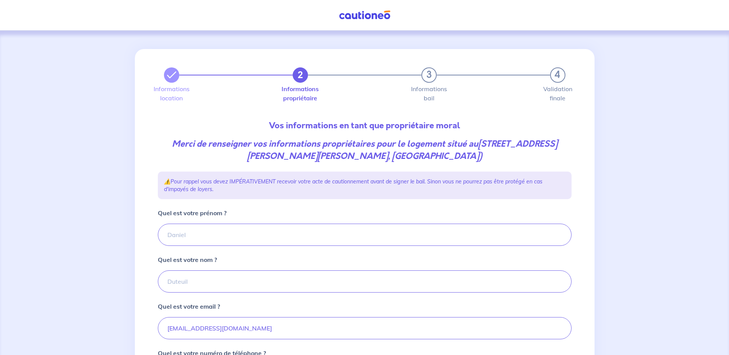
click at [429, 92] on label "Informations bail" at bounding box center [429, 93] width 15 height 15
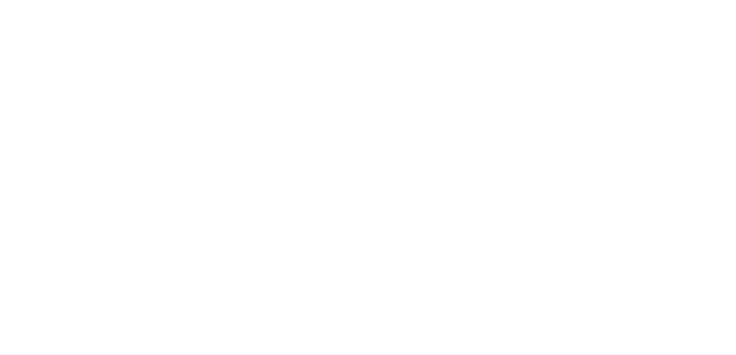
click at [429, 0] on html "Navigated to new page at /gl-caution/gl-caution/lease/" at bounding box center [368, 0] width 736 height 0
